Goal: Transaction & Acquisition: Purchase product/service

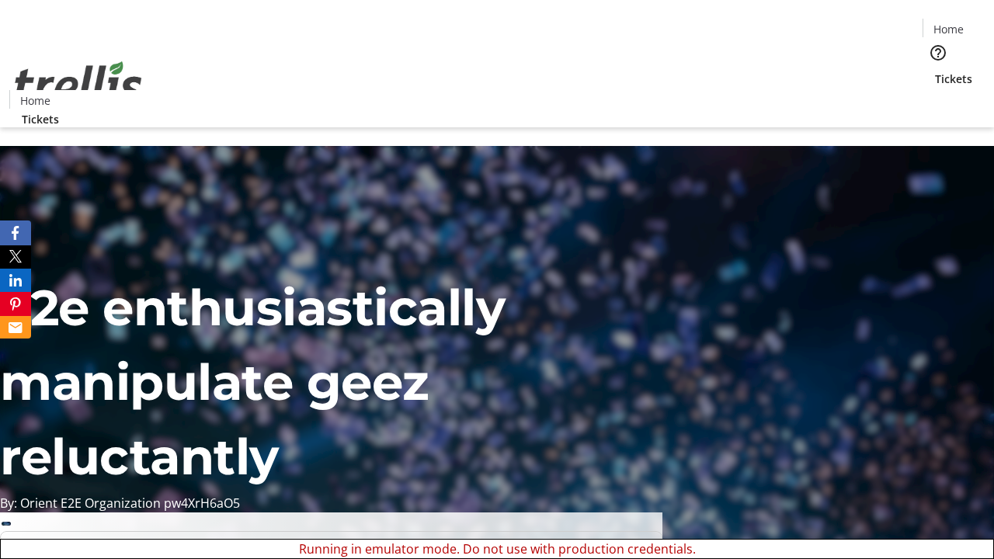
click at [950, 23] on span "Sign Up" at bounding box center [956, 21] width 45 height 19
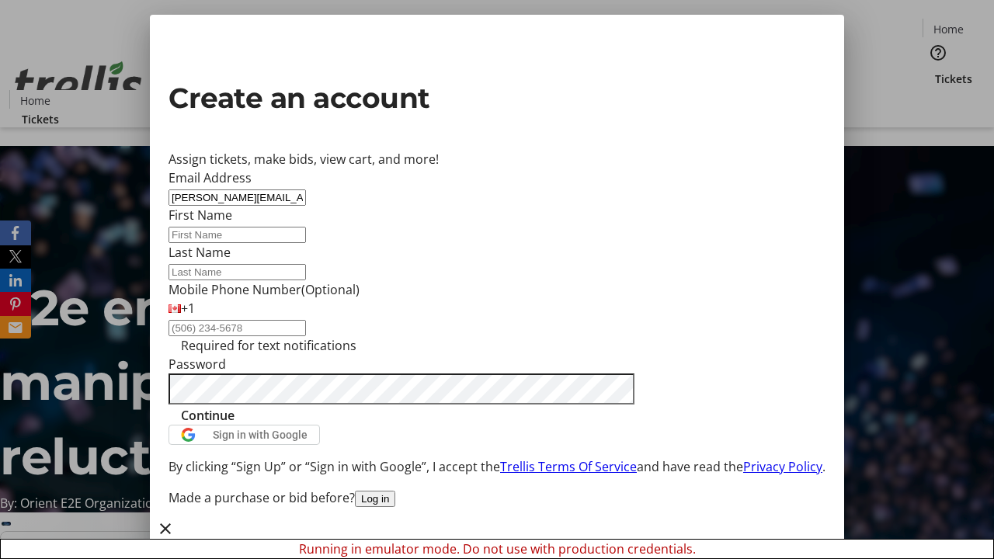
type input "[PERSON_NAME][EMAIL_ADDRESS][DOMAIN_NAME]"
type input "[PERSON_NAME]"
click at [235, 425] on span "Continue" at bounding box center [208, 415] width 54 height 19
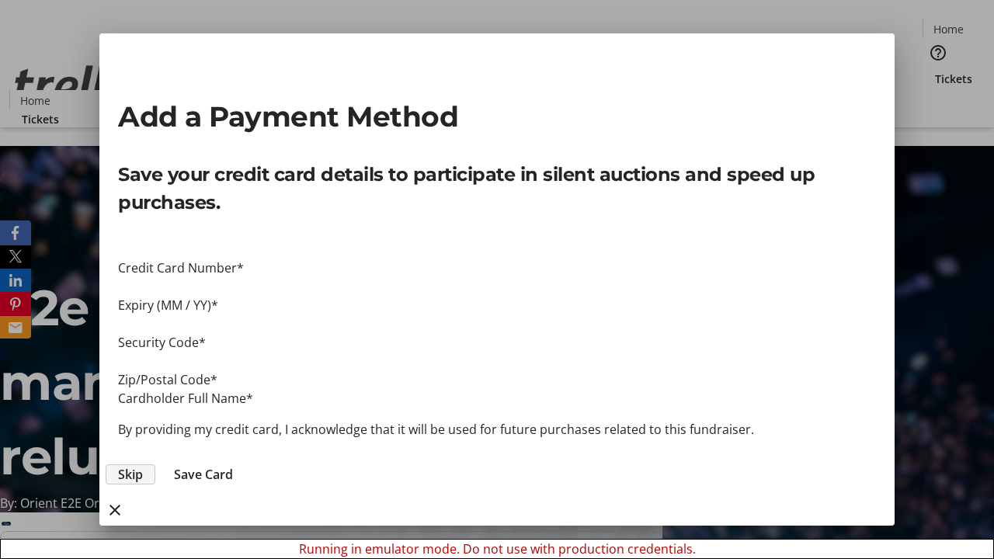
click at [143, 465] on span "Skip" at bounding box center [130, 474] width 25 height 19
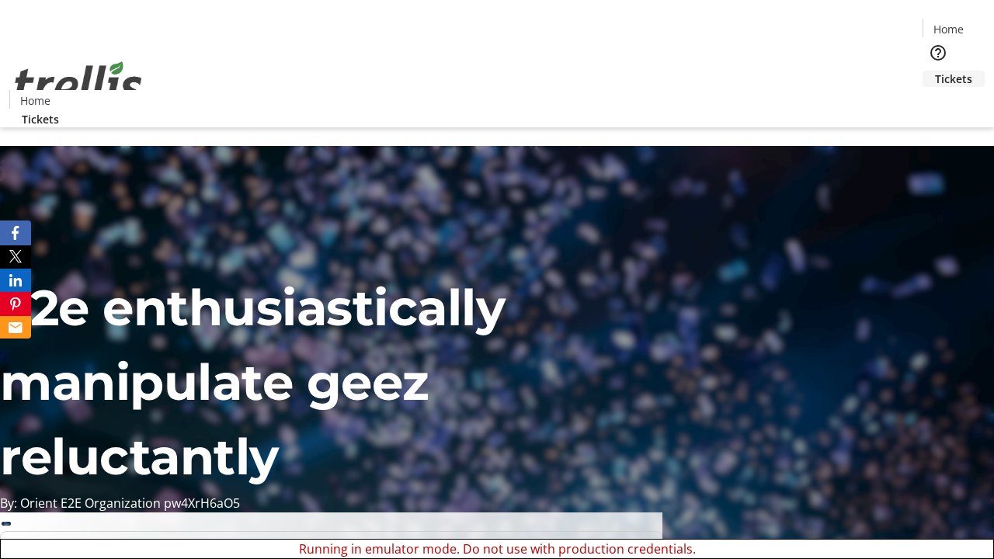
click at [935, 71] on span "Tickets" at bounding box center [953, 79] width 37 height 16
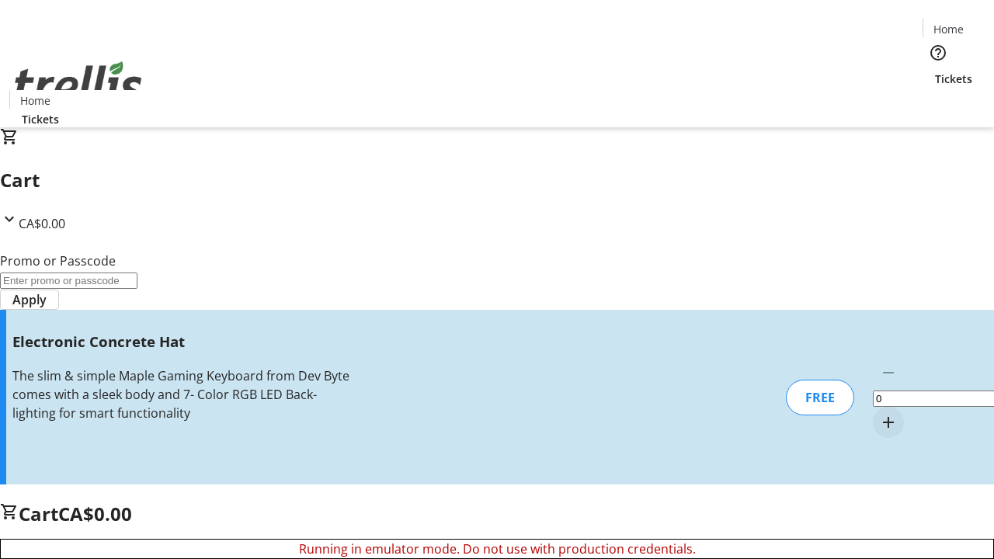
click at [879, 413] on mat-icon "Increment by one" at bounding box center [888, 422] width 19 height 19
type input "1"
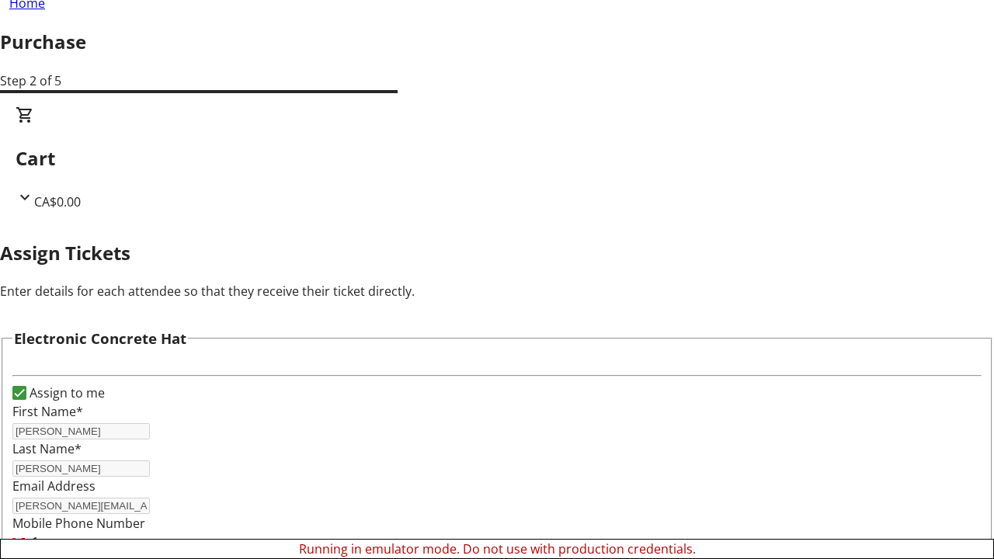
scroll to position [94, 0]
